Goal: Task Accomplishment & Management: Use online tool/utility

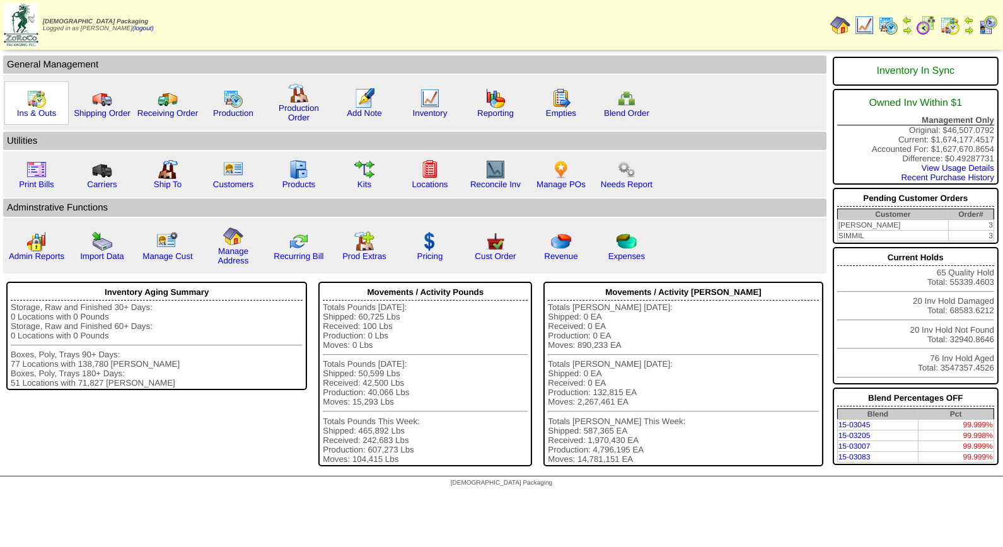
click at [33, 103] on img at bounding box center [36, 98] width 20 height 20
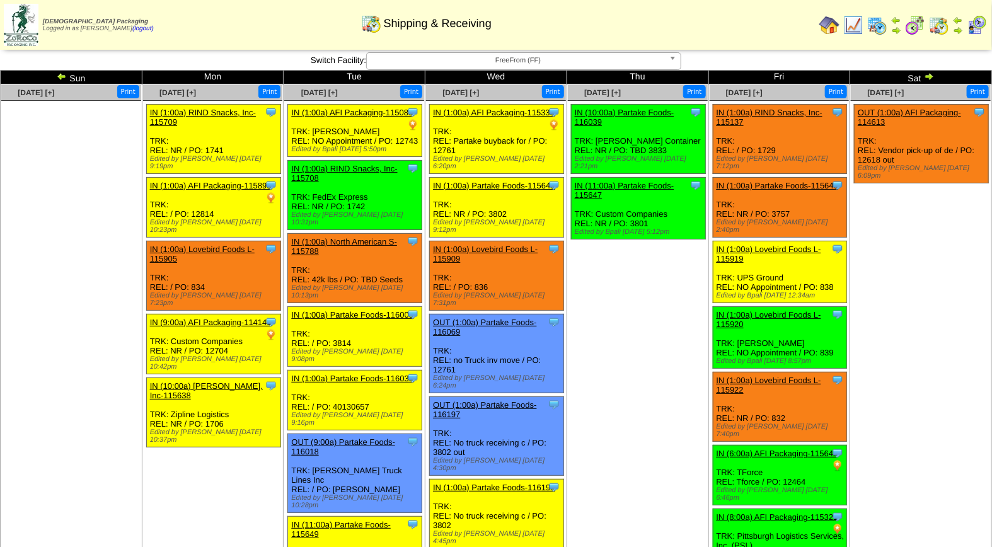
click at [974, 23] on img at bounding box center [977, 25] width 20 height 20
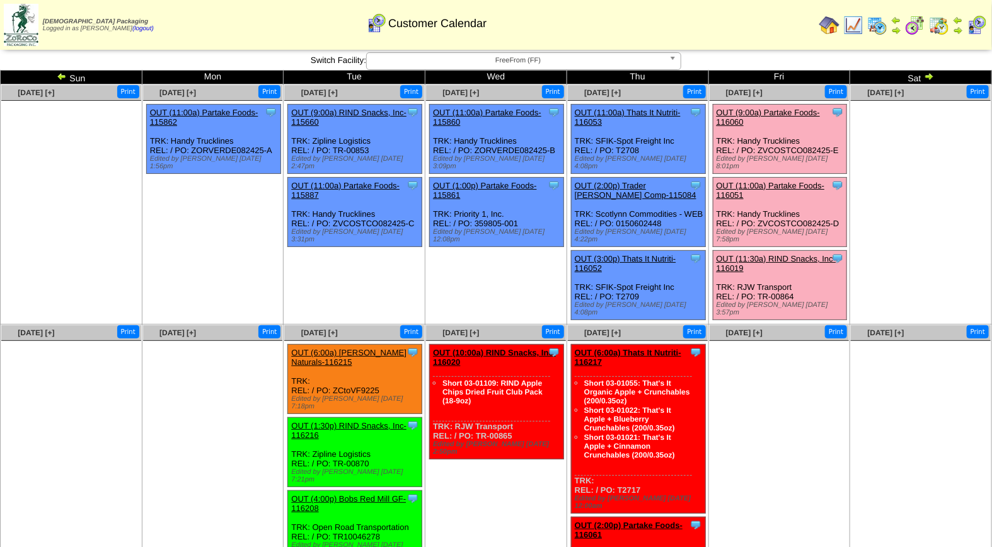
click at [765, 110] on link "OUT (9:00a) Partake Foods-116060" at bounding box center [769, 117] width 104 height 19
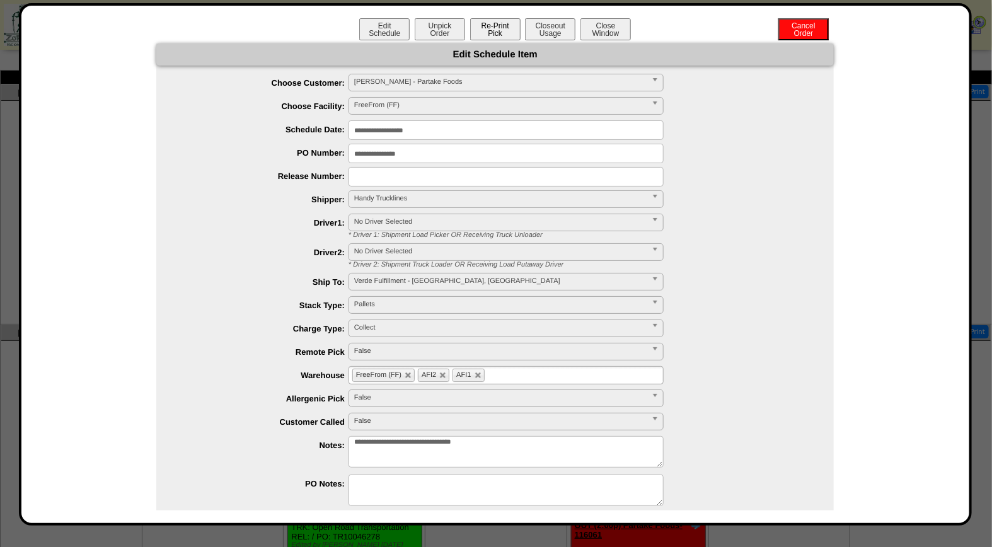
click at [495, 30] on button "Re-Print Pick" at bounding box center [495, 29] width 50 height 22
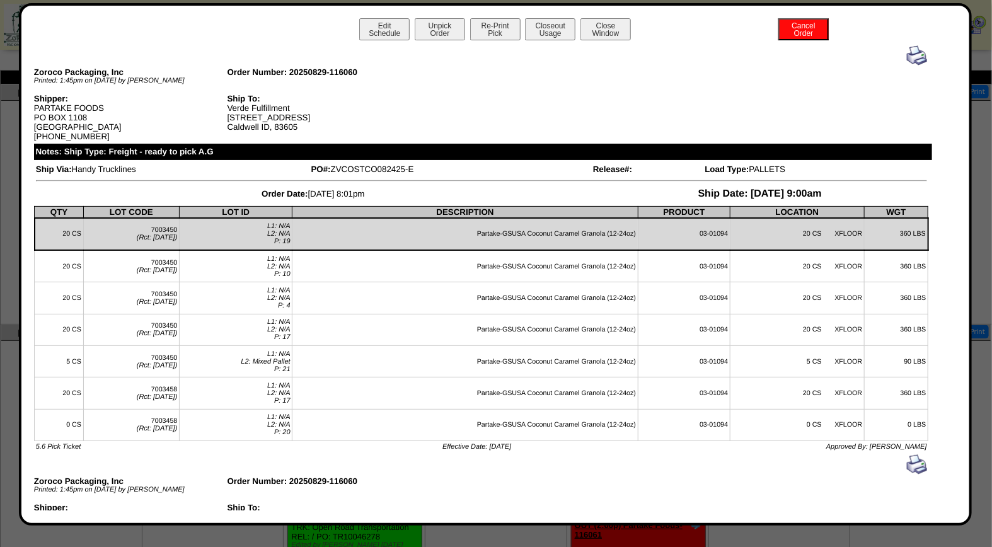
click at [907, 51] on img at bounding box center [917, 55] width 20 height 20
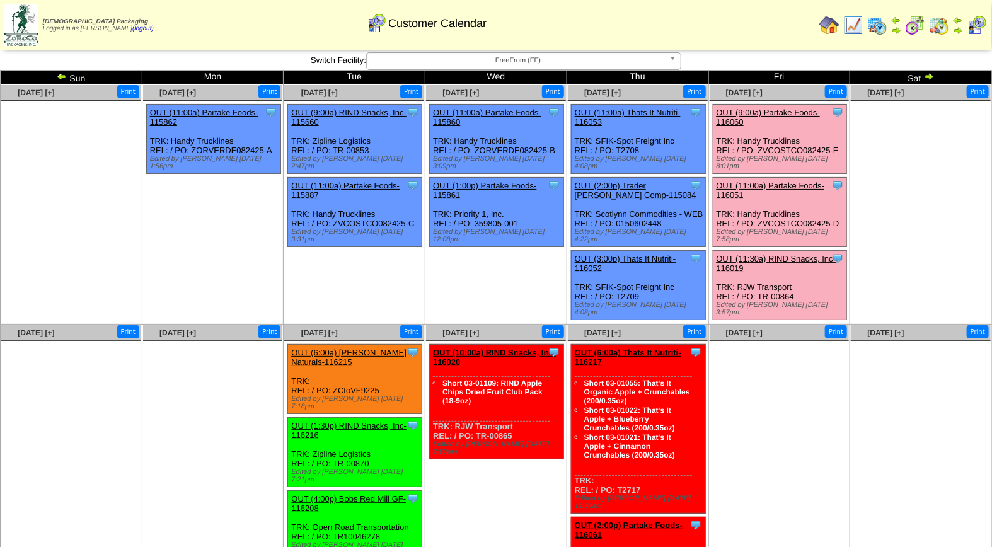
click at [480, 55] on span "FreeFrom (FF)" at bounding box center [518, 60] width 292 height 15
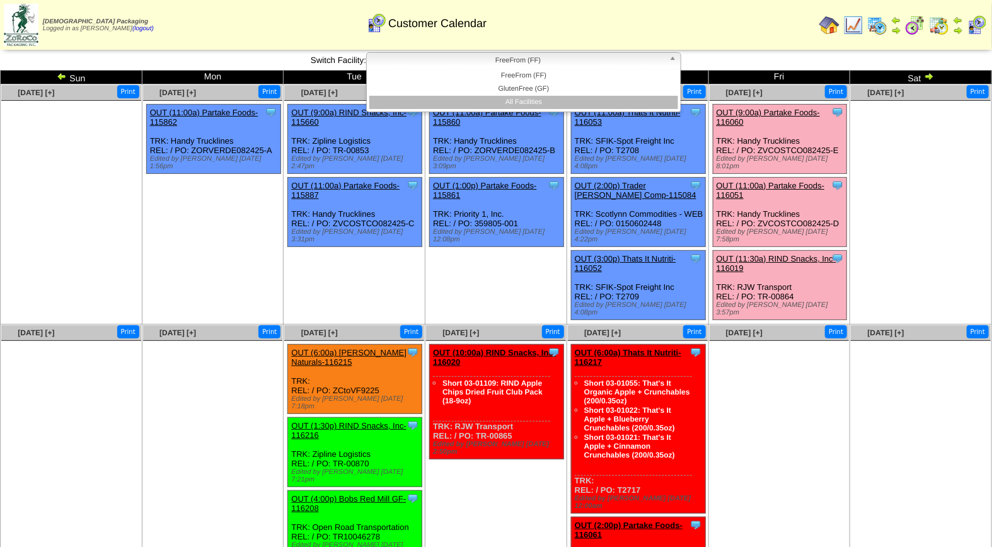
click at [485, 106] on li "All Facilities" at bounding box center [523, 102] width 309 height 13
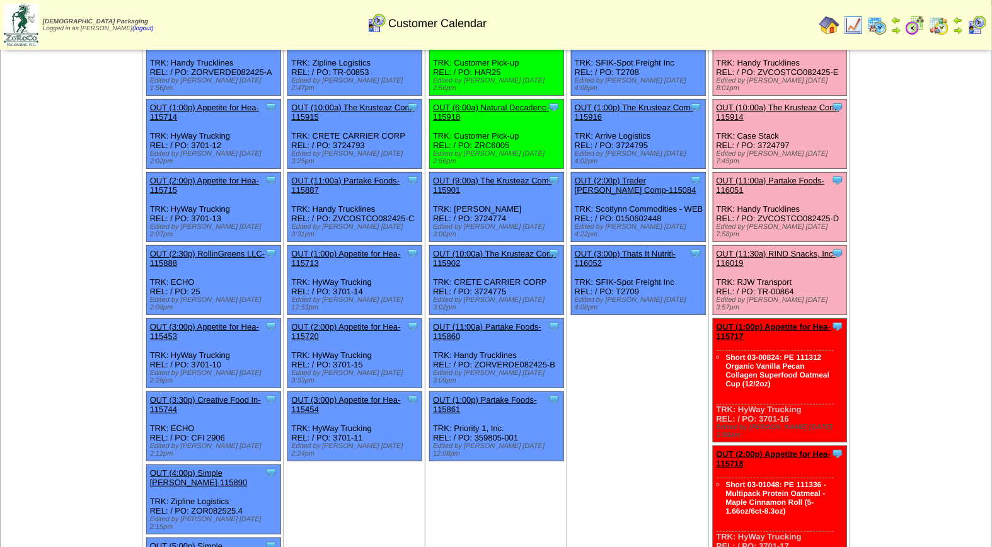
scroll to position [66, 0]
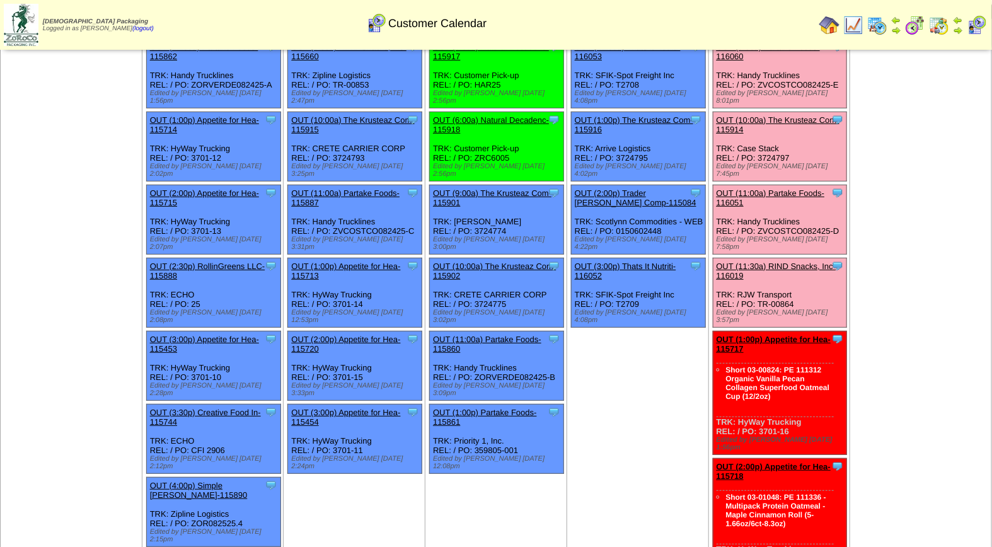
click at [778, 188] on link "OUT (11:00a) Partake Foods-116051" at bounding box center [771, 197] width 108 height 19
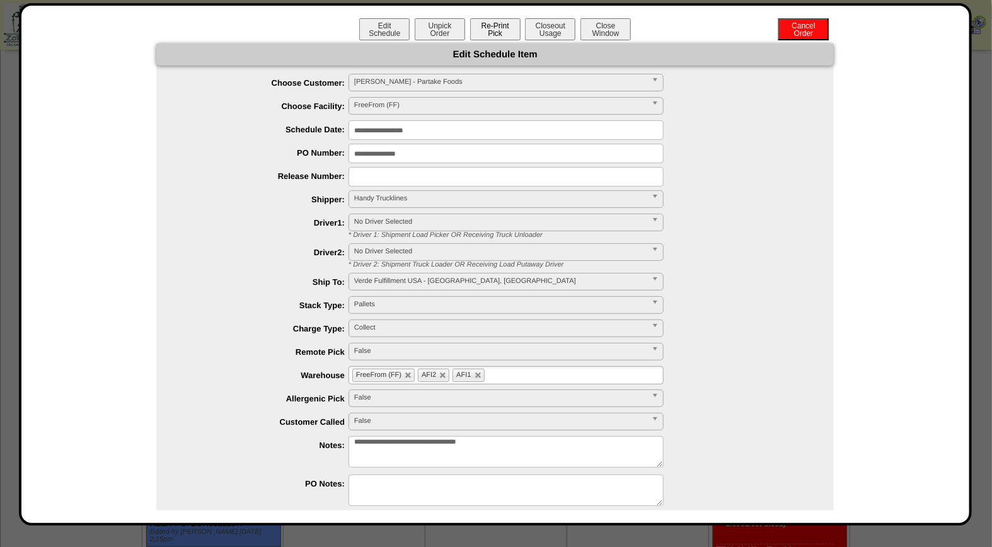
click at [494, 28] on button "Re-Print Pick" at bounding box center [495, 29] width 50 height 22
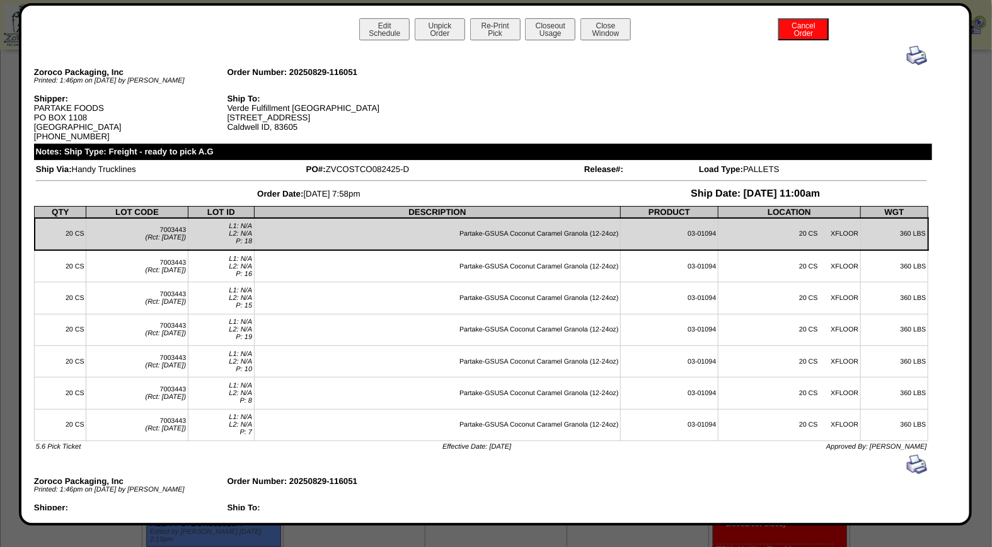
click at [907, 55] on img at bounding box center [917, 55] width 20 height 20
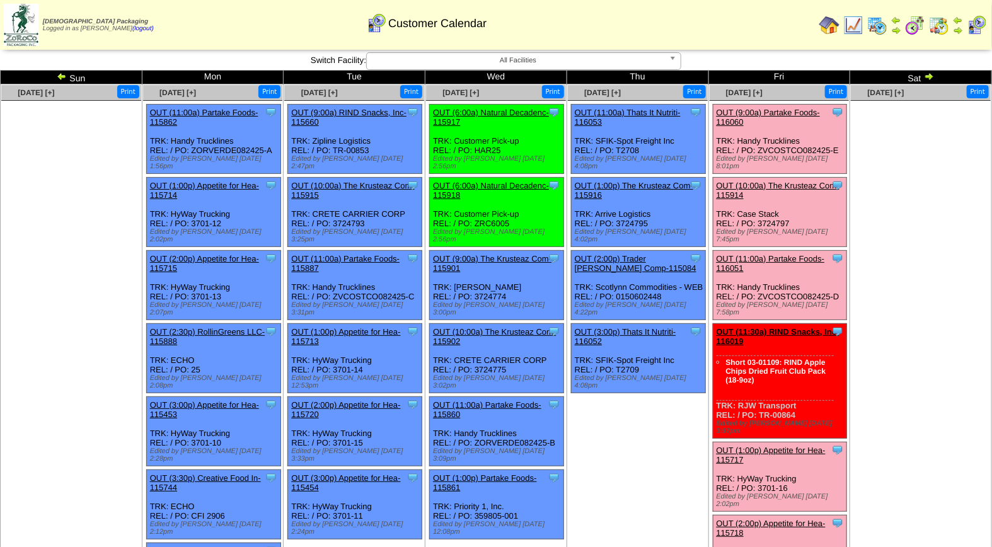
click at [621, 446] on td "Aug 28 [+] Print Clone Item OUT (11:00a) Thats It Nutriti-116053 Thats It Nutri…" at bounding box center [638, 454] width 142 height 741
click at [785, 181] on link "OUT (10:00a) The Krusteaz Com-115914" at bounding box center [778, 190] width 123 height 19
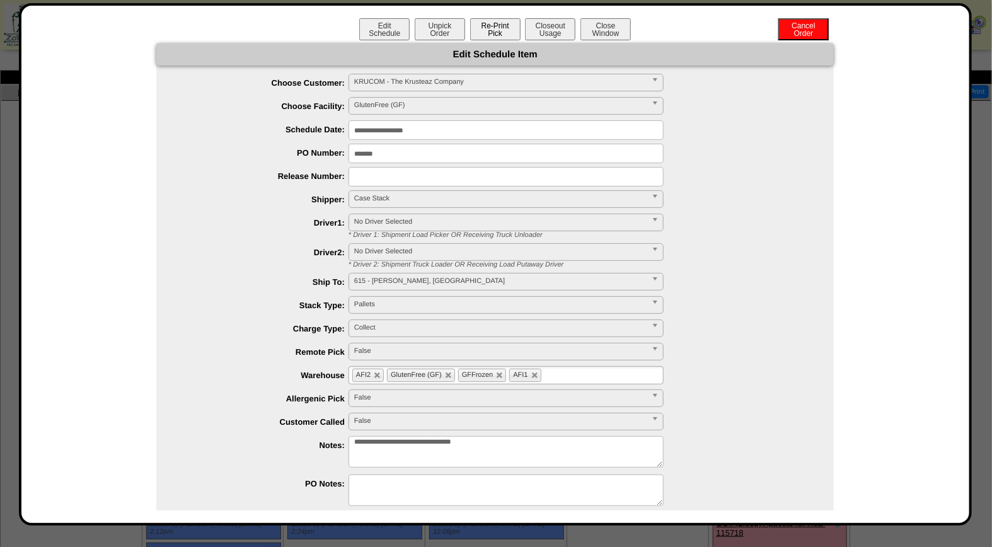
click at [495, 33] on button "Re-Print Pick" at bounding box center [495, 29] width 50 height 22
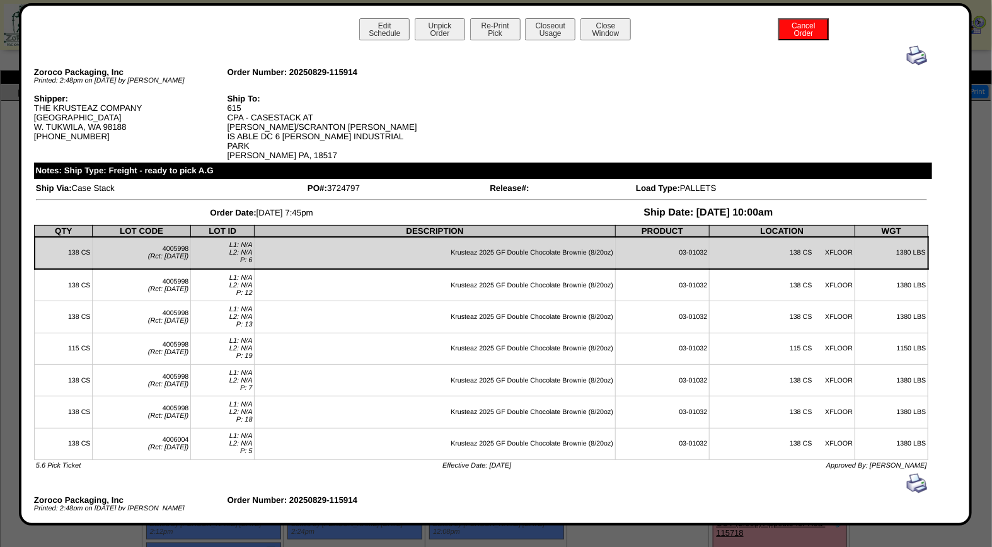
click at [909, 55] on img at bounding box center [917, 55] width 20 height 20
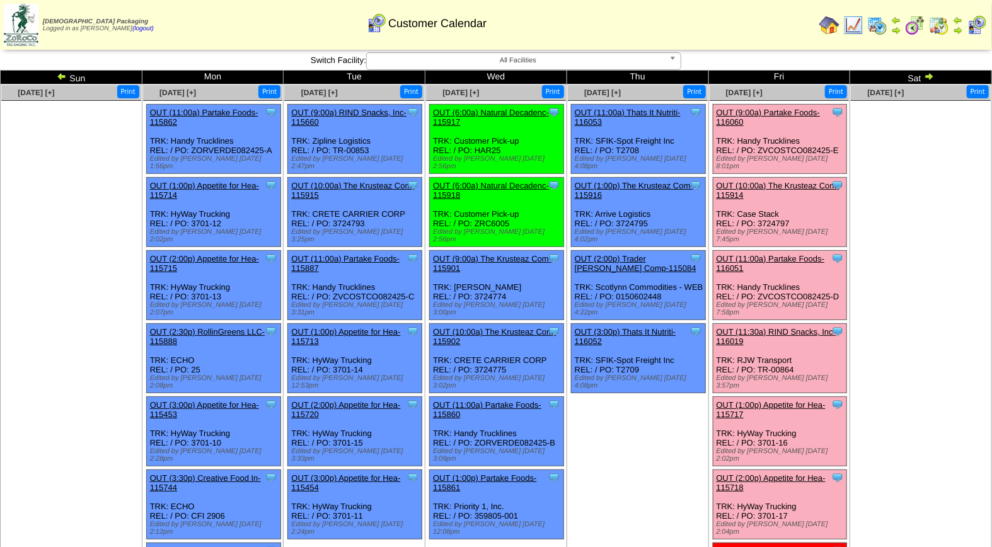
click at [775, 254] on link "OUT (11:00a) Partake Foods-116051" at bounding box center [771, 263] width 108 height 19
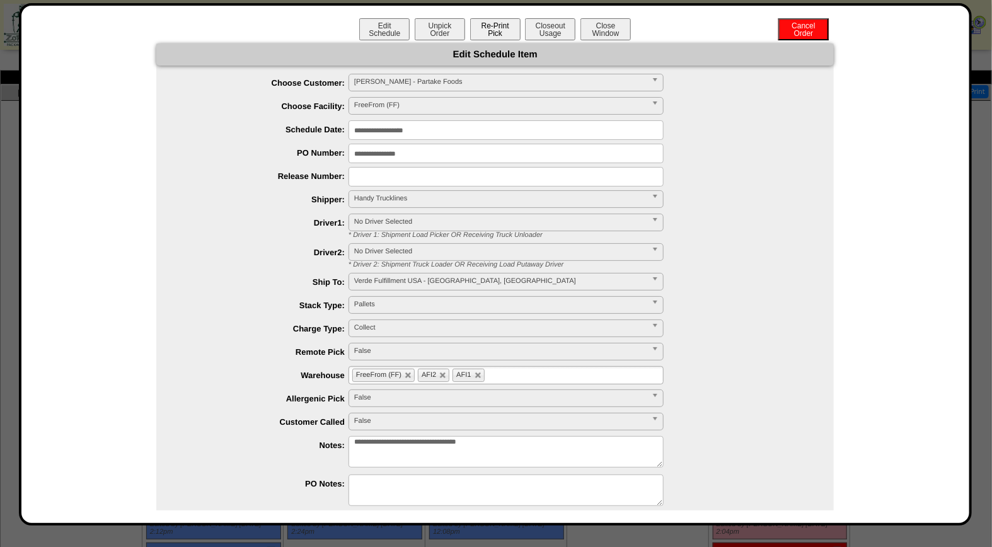
click at [487, 27] on button "Re-Print Pick" at bounding box center [495, 29] width 50 height 22
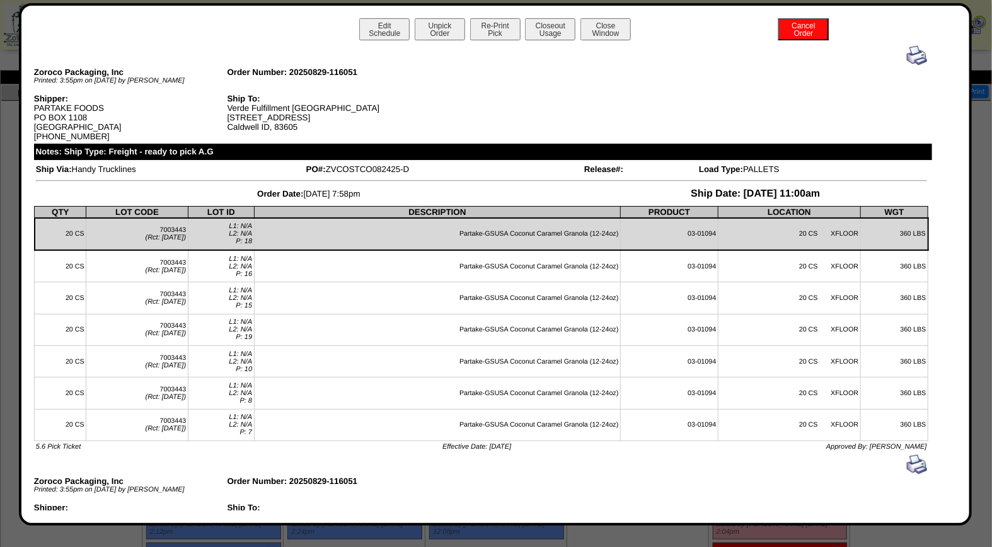
click at [910, 54] on img at bounding box center [917, 55] width 20 height 20
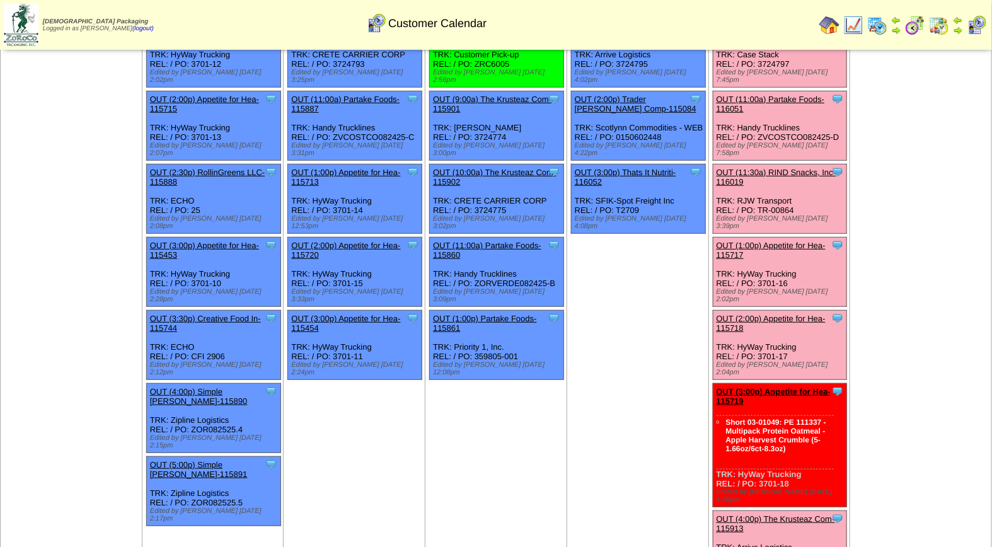
scroll to position [134, 0]
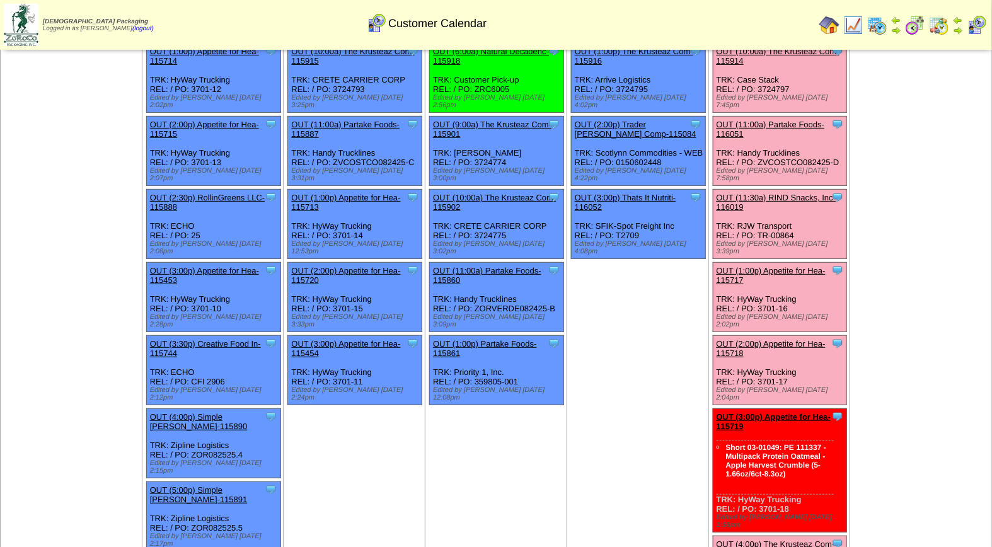
click at [772, 266] on link "OUT (1:00p) Appetite for Hea-115717" at bounding box center [771, 275] width 109 height 19
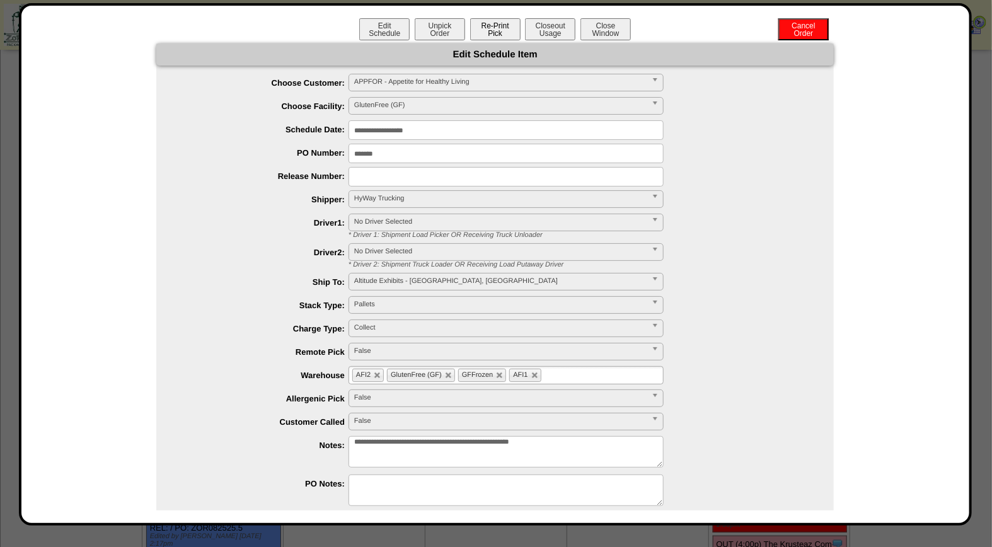
click at [492, 32] on button "Re-Print Pick" at bounding box center [495, 29] width 50 height 22
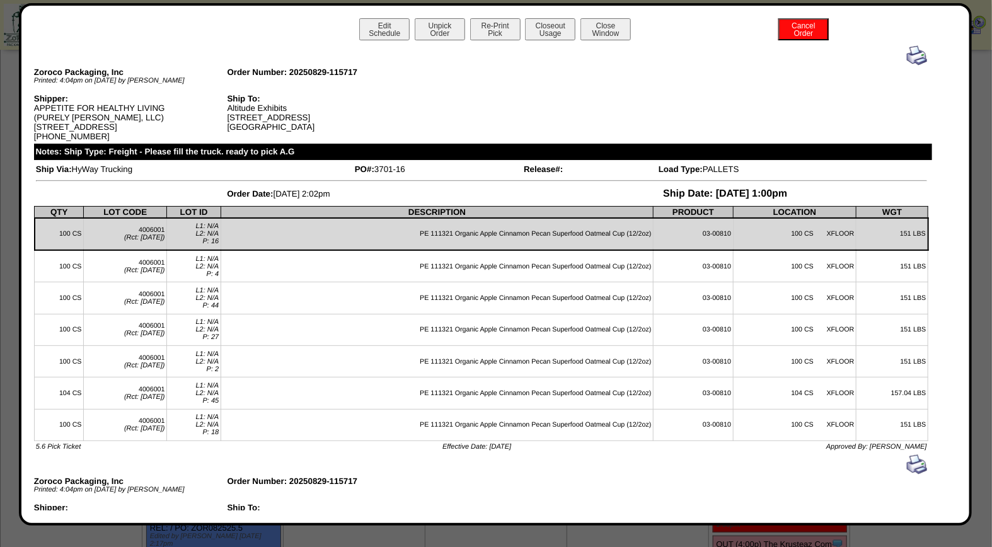
click at [907, 55] on img at bounding box center [917, 55] width 20 height 20
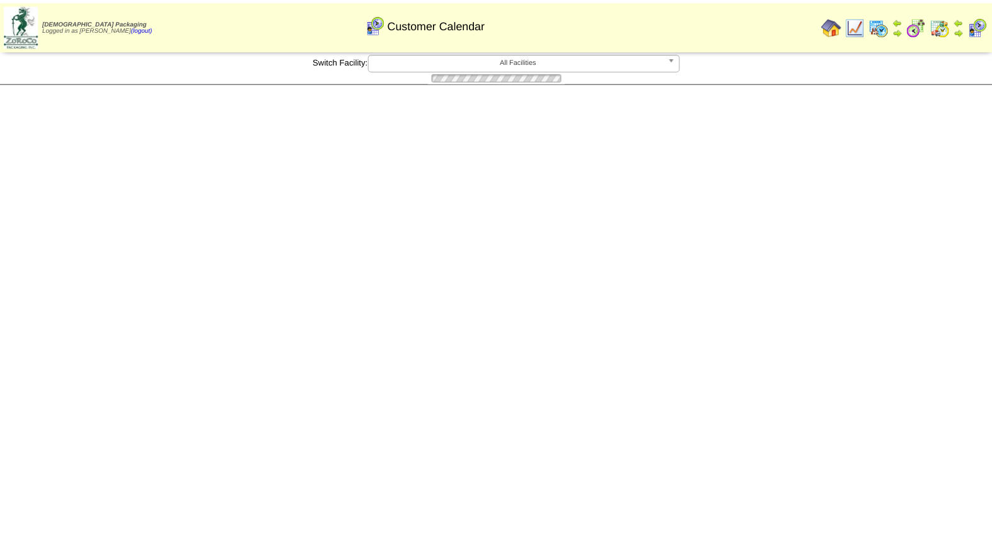
scroll to position [134, 0]
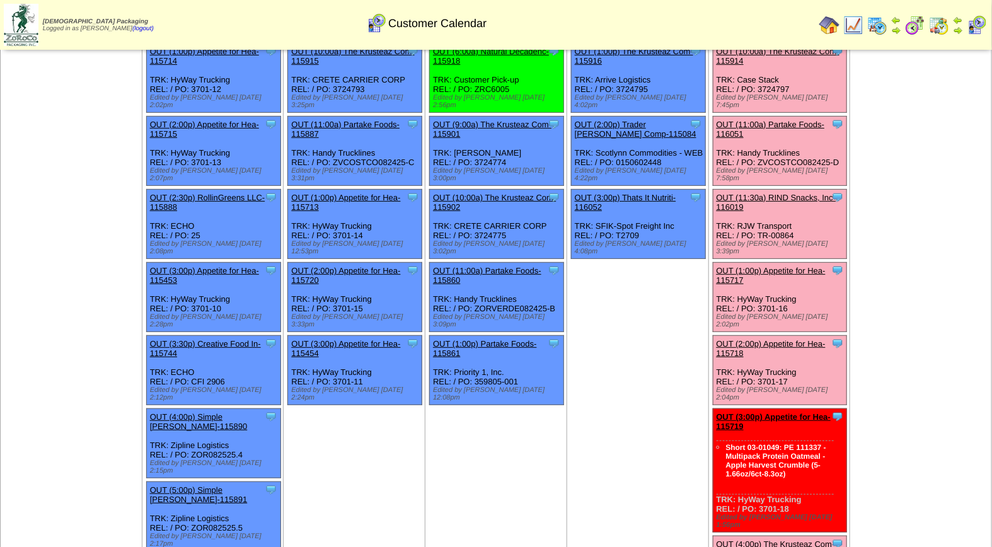
click at [780, 339] on link "OUT (2:00p) Appetite for Hea-115718" at bounding box center [771, 348] width 109 height 19
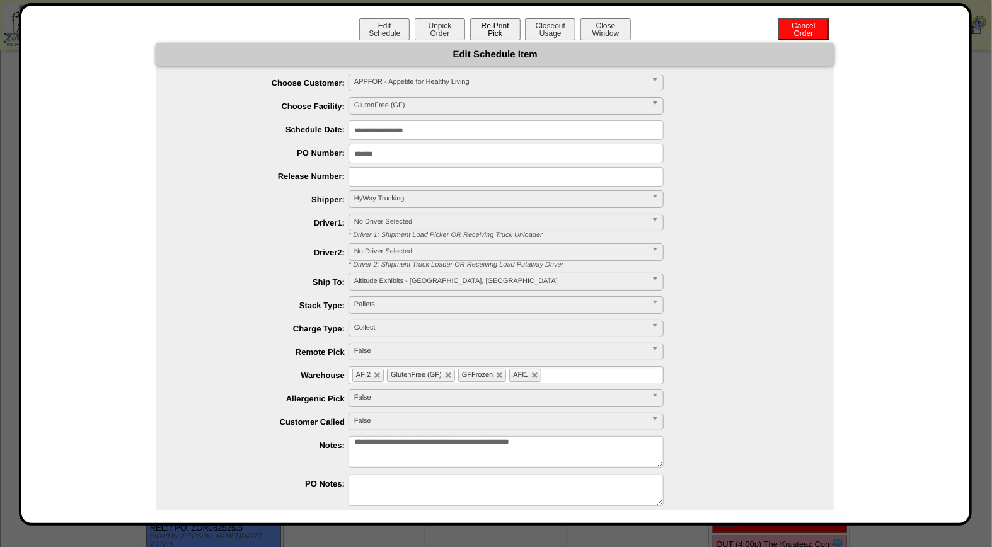
click at [494, 30] on button "Re-Print Pick" at bounding box center [495, 29] width 50 height 22
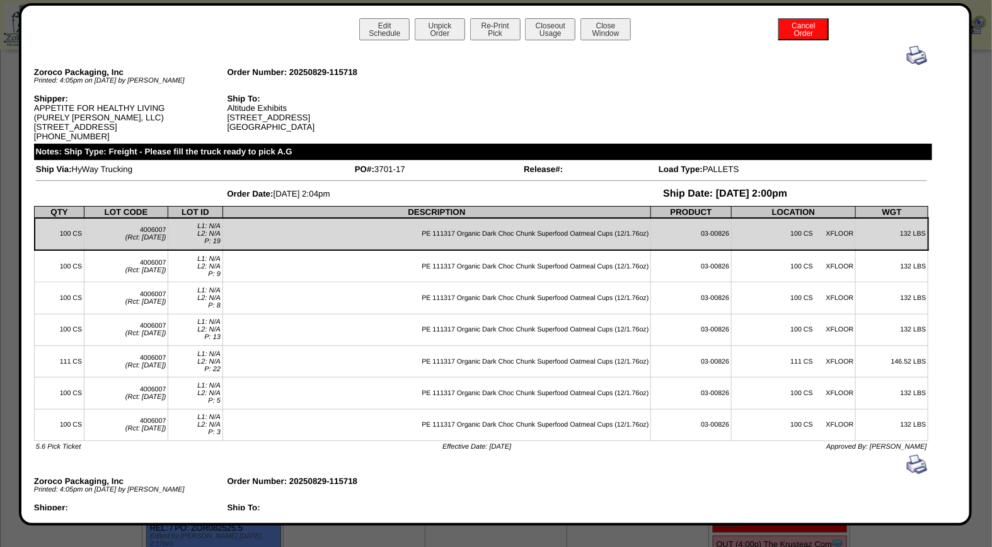
click at [907, 57] on img at bounding box center [917, 55] width 20 height 20
